Goal: Task Accomplishment & Management: Complete application form

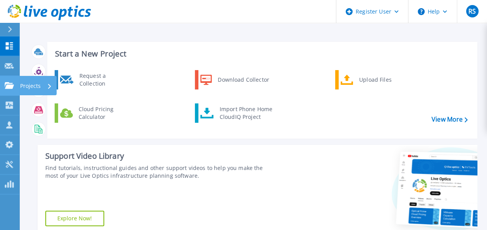
click at [2, 90] on link "Projects Projects" at bounding box center [9, 86] width 19 height 20
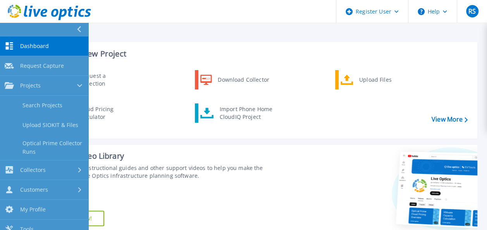
click at [167, 126] on div "Request a Collection Download Collector Upload Files Cloud Pricing Calculator I…" at bounding box center [261, 101] width 425 height 67
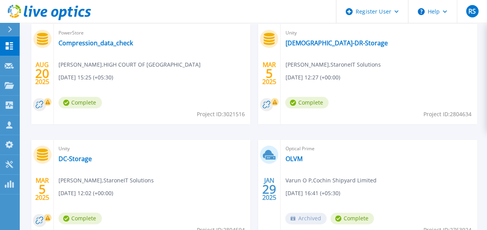
scroll to position [368, 0]
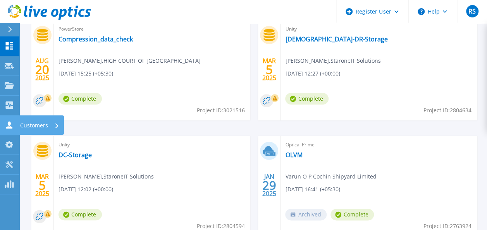
click at [10, 126] on icon at bounding box center [9, 124] width 9 height 7
click at [183, 126] on div "[DATE] PowerStore Kerala High Court - Powerstore [PERSON_NAME] , [GEOGRAPHIC_DA…" at bounding box center [251, 78] width 454 height 348
click at [12, 36] on div at bounding box center [13, 29] width 12 height 13
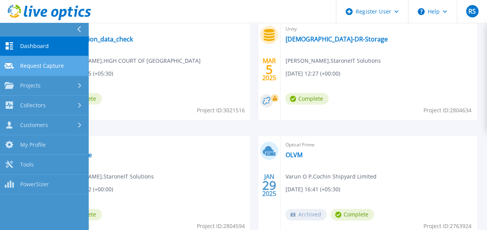
click at [29, 64] on span "Request Capture" at bounding box center [42, 65] width 44 height 7
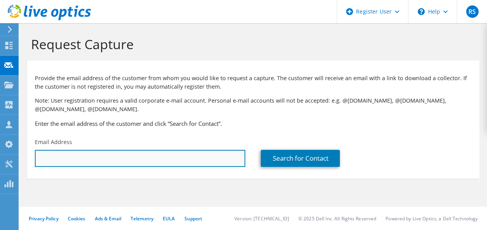
click at [202, 160] on input "text" at bounding box center [140, 158] width 210 height 17
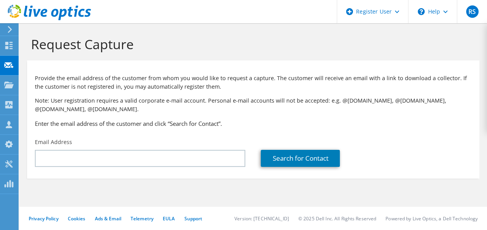
drag, startPoint x: 132, startPoint y: 189, endPoint x: 135, endPoint y: 241, distance: 52.0
click at [135, 230] on html "RS Dell User [PERSON_NAME] [EMAIL_ADDRESS][PERSON_NAME][DOMAIN_NAME] Dell My Pr…" at bounding box center [243, 115] width 487 height 230
